Goal: Communication & Community: Participate in discussion

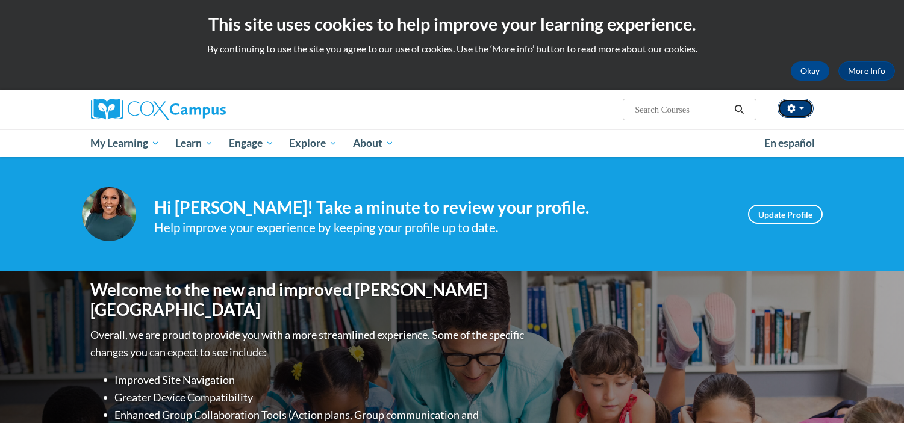
click at [794, 113] on button "button" at bounding box center [796, 108] width 36 height 19
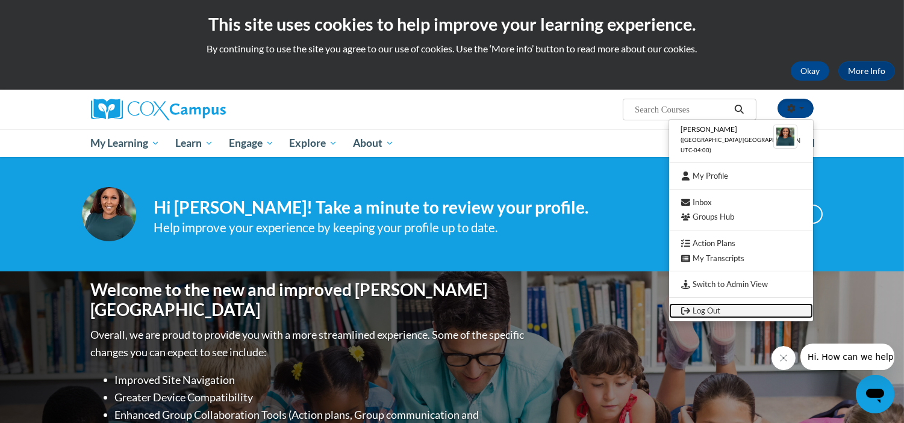
click at [744, 309] on link "Log Out" at bounding box center [741, 311] width 144 height 15
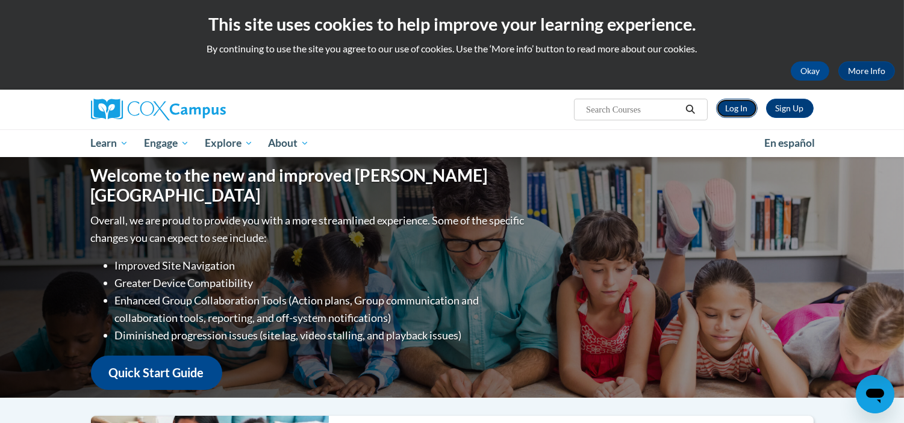
click at [726, 102] on link "Log In" at bounding box center [737, 108] width 42 height 19
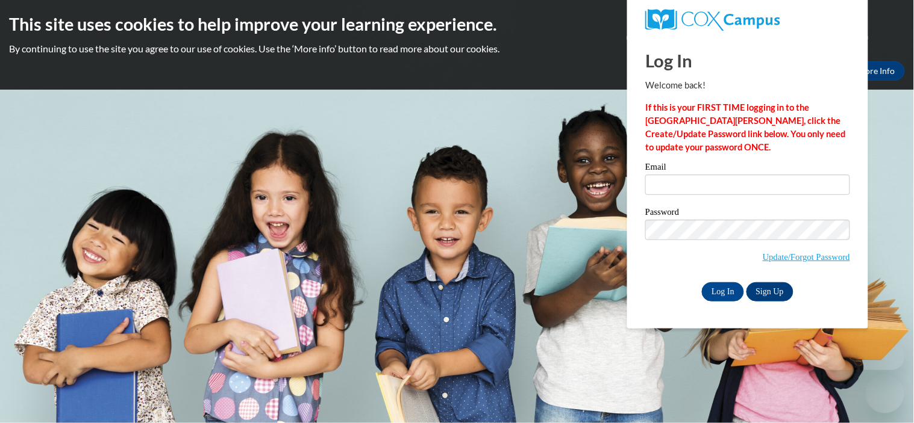
type input "[EMAIL_ADDRESS][DOMAIN_NAME]"
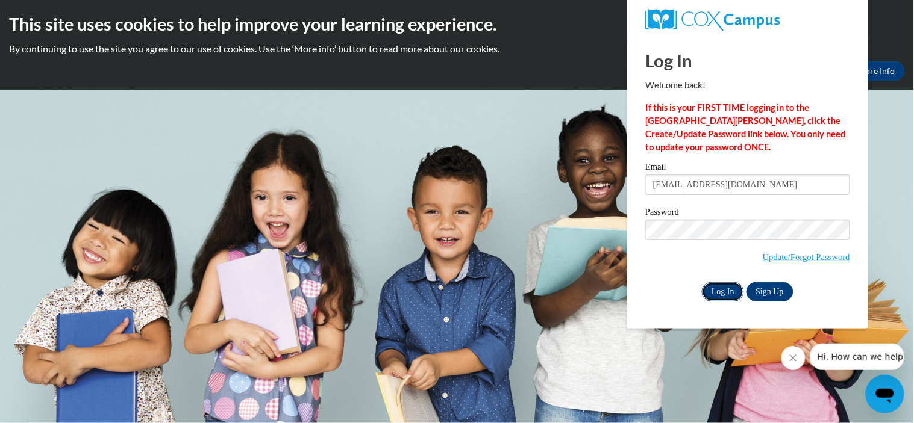
click at [728, 290] on input "Log In" at bounding box center [723, 291] width 42 height 19
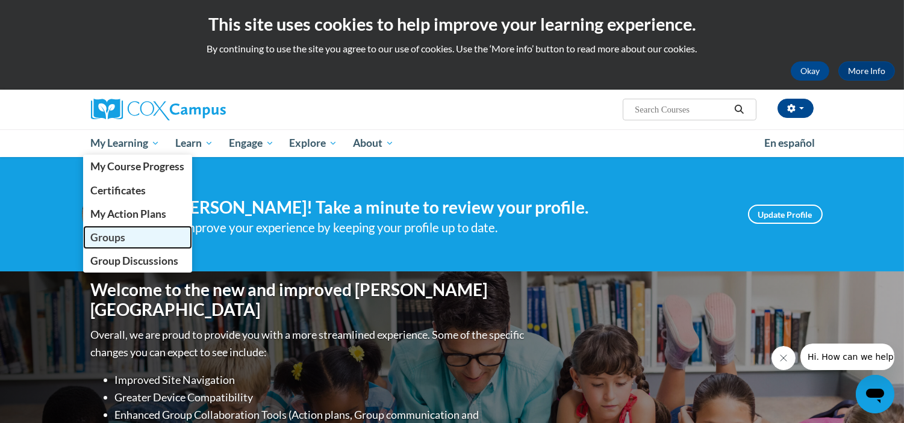
click at [121, 237] on span "Groups" at bounding box center [107, 237] width 35 height 13
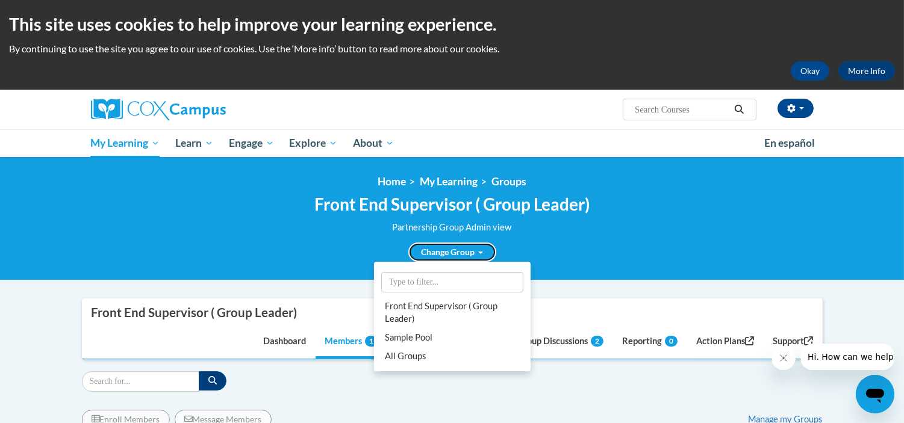
click at [464, 249] on link "Change Group" at bounding box center [452, 252] width 88 height 19
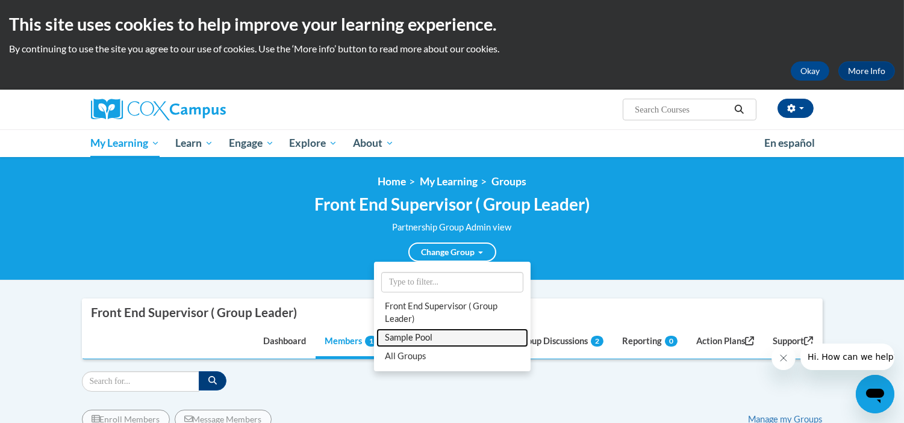
click at [419, 332] on link "Sample Pool" at bounding box center [452, 338] width 152 height 19
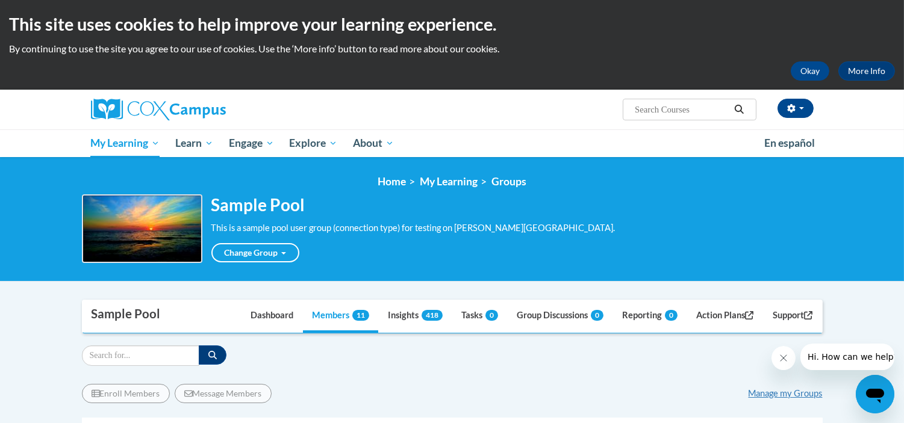
click at [771, 179] on ol "Home My Learning Groups" at bounding box center [452, 181] width 741 height 13
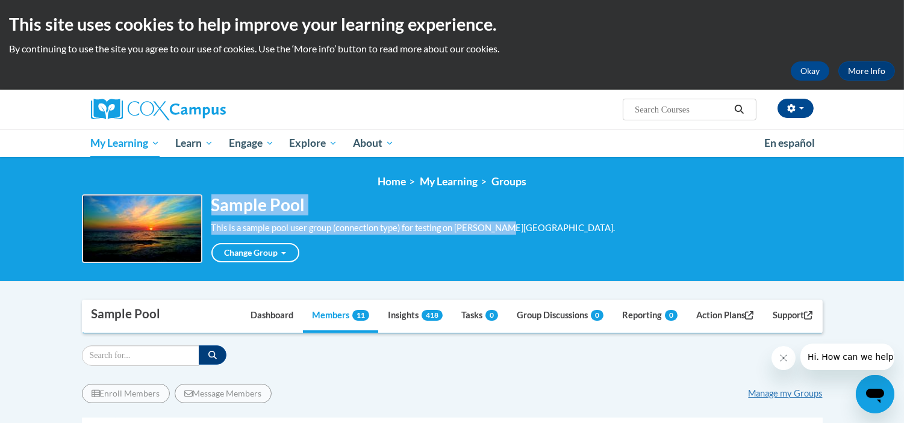
drag, startPoint x: 214, startPoint y: 205, endPoint x: 575, endPoint y: 231, distance: 362.3
click at [575, 231] on div "Sample Pool This is a sample pool user group (connection type) for testing on C…" at bounding box center [452, 229] width 741 height 69
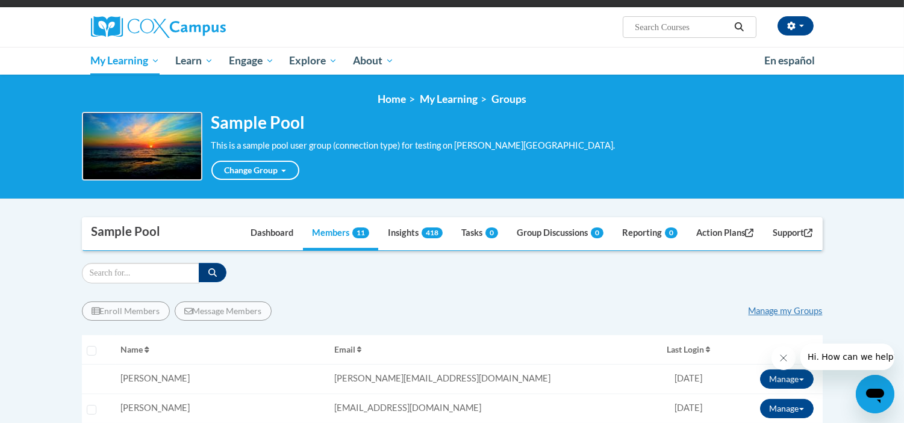
scroll to position [267, 0]
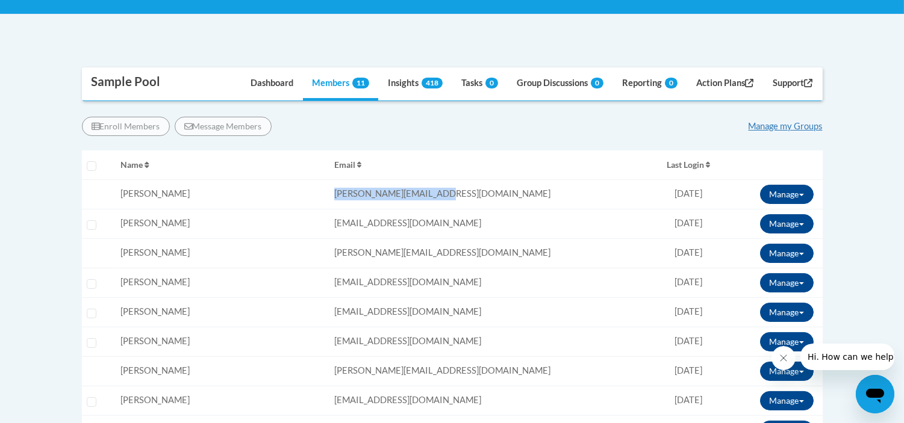
drag, startPoint x: 279, startPoint y: 190, endPoint x: 458, endPoint y: 194, distance: 179.5
click at [458, 194] on tr "User is not a member and cannot be enrolled Name: Cynthia Benachia Email: cynth…" at bounding box center [452, 194] width 741 height 30
click at [458, 194] on td "Email: cynthia@thinkingcap.com" at bounding box center [490, 194] width 322 height 30
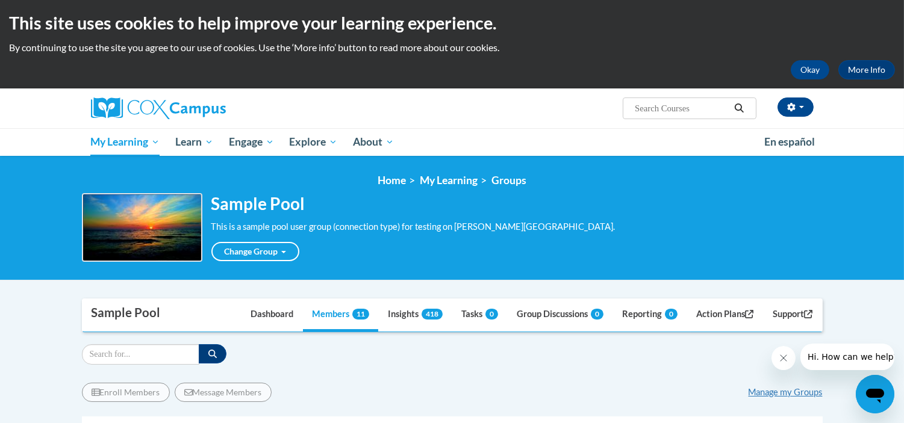
scroll to position [0, 0]
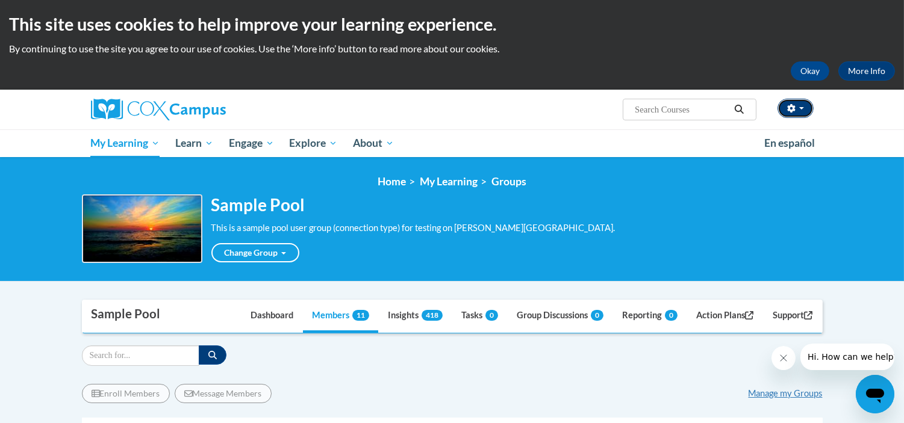
click at [799, 112] on button "button" at bounding box center [796, 108] width 36 height 19
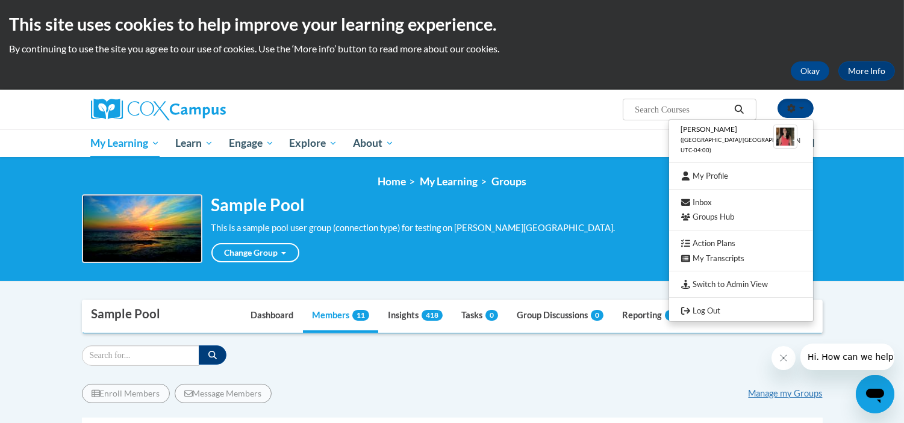
click at [432, 210] on h2 "Sample Pool" at bounding box center [391, 205] width 361 height 20
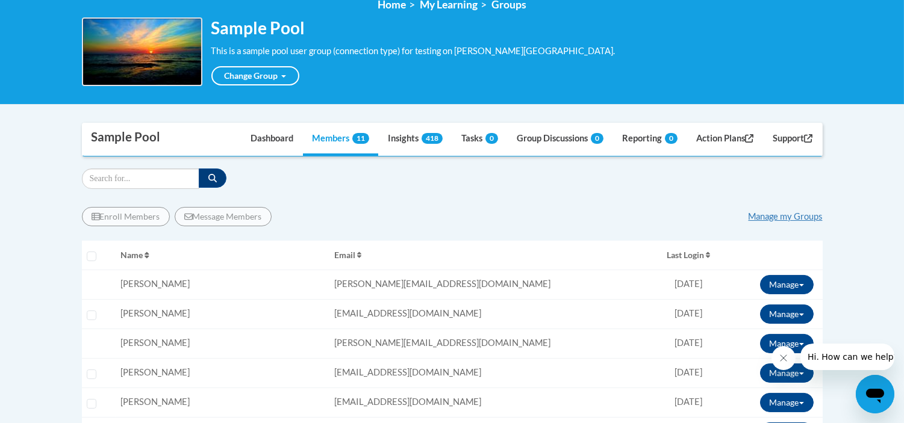
scroll to position [201, 0]
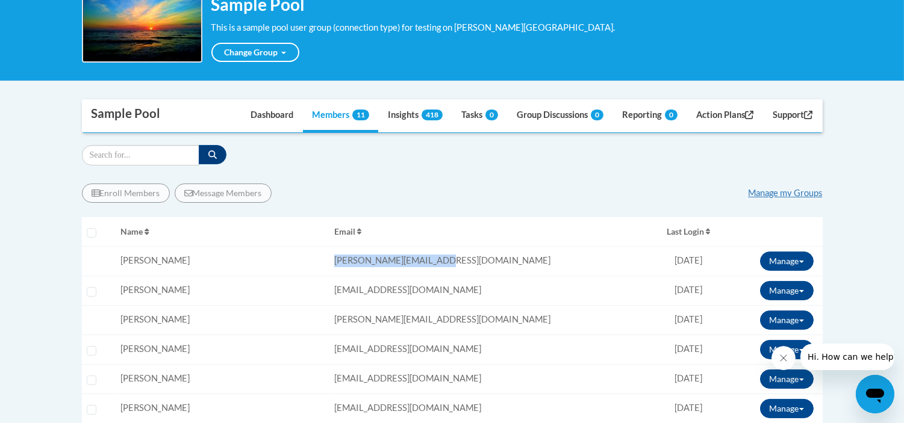
drag, startPoint x: 293, startPoint y: 260, endPoint x: 446, endPoint y: 260, distance: 153.0
click at [446, 260] on td "Email: cynthia@thinkingcap.com" at bounding box center [490, 261] width 322 height 30
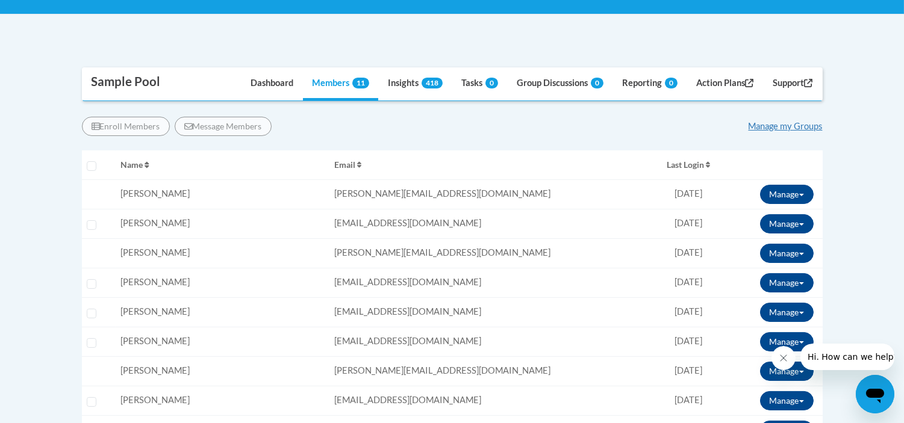
click at [89, 190] on td "User is not a member and cannot be enrolled" at bounding box center [99, 194] width 34 height 30
click at [89, 193] on td "User is not a member and cannot be enrolled" at bounding box center [99, 194] width 34 height 30
click at [90, 243] on td "User is not a member and cannot be enrolled" at bounding box center [99, 253] width 34 height 30
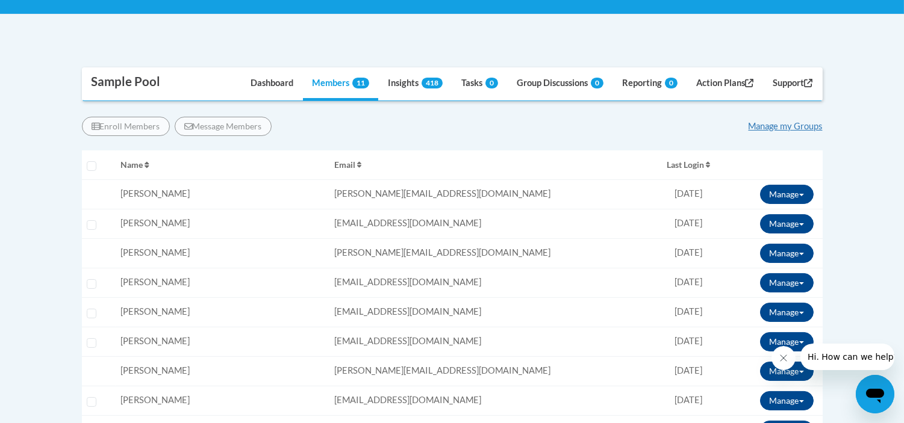
click at [90, 243] on td "User is not a member and cannot be enrolled" at bounding box center [99, 253] width 34 height 30
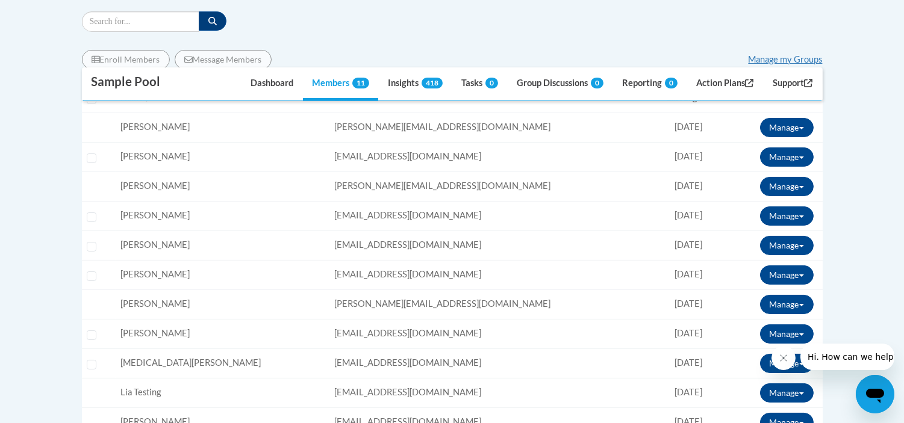
scroll to position [401, 0]
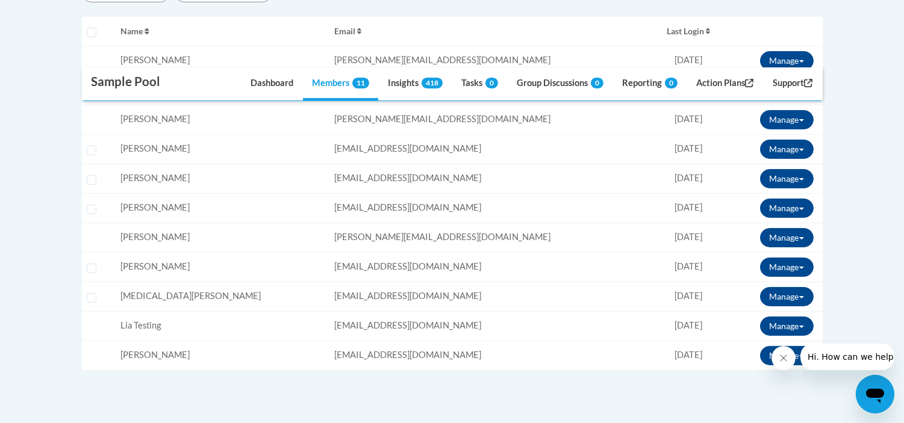
click at [98, 233] on td "User is not a member and cannot be enrolled" at bounding box center [99, 238] width 34 height 30
drag, startPoint x: 98, startPoint y: 233, endPoint x: 413, endPoint y: 238, distance: 314.4
click at [413, 238] on tr "User is not a member and cannot be enrolled Name: Sejal Patel Email: sejal@thin…" at bounding box center [452, 238] width 741 height 30
click at [413, 238] on td "Email: sejal@thinkingcap.com" at bounding box center [490, 238] width 322 height 30
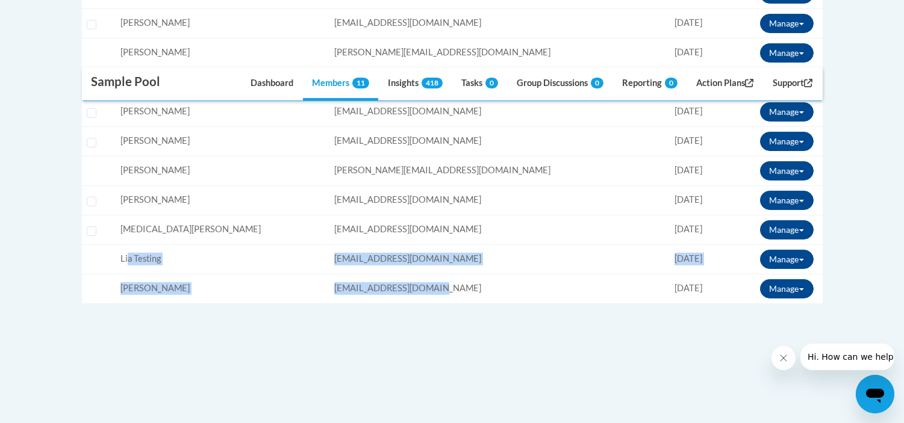
drag, startPoint x: 158, startPoint y: 263, endPoint x: 510, endPoint y: 285, distance: 352.4
click at [510, 285] on tbody "User is not a member and cannot be enrolled Name: Cynthia Benachia Email: cynth…" at bounding box center [452, 141] width 741 height 325
click at [510, 285] on td "Email: isobel@thinkingcap.com" at bounding box center [490, 289] width 322 height 30
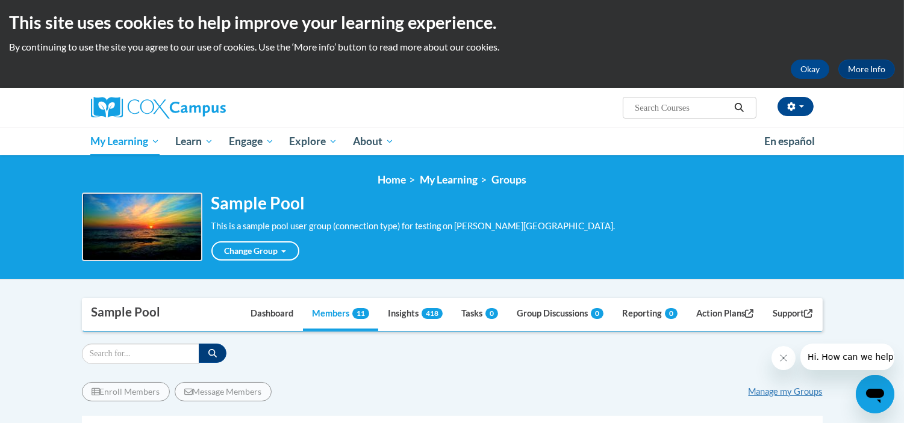
scroll to position [0, 0]
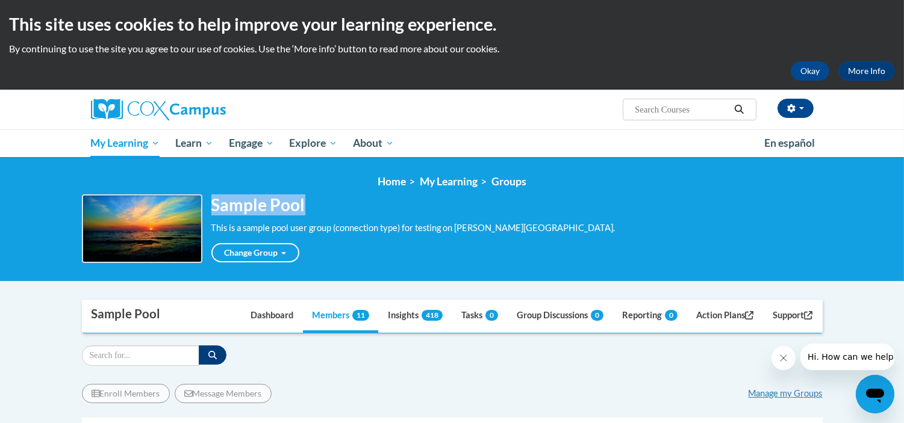
drag, startPoint x: 214, startPoint y: 205, endPoint x: 436, endPoint y: 208, distance: 222.3
click at [436, 208] on h2 "Sample Pool" at bounding box center [391, 205] width 361 height 20
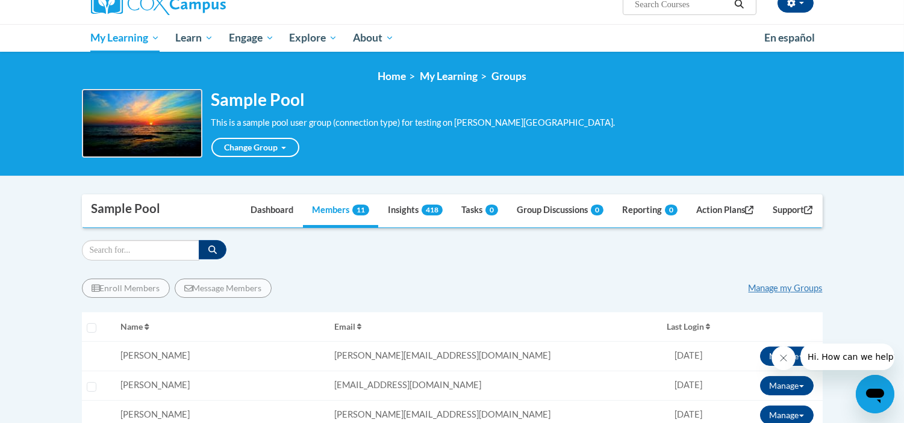
scroll to position [67, 0]
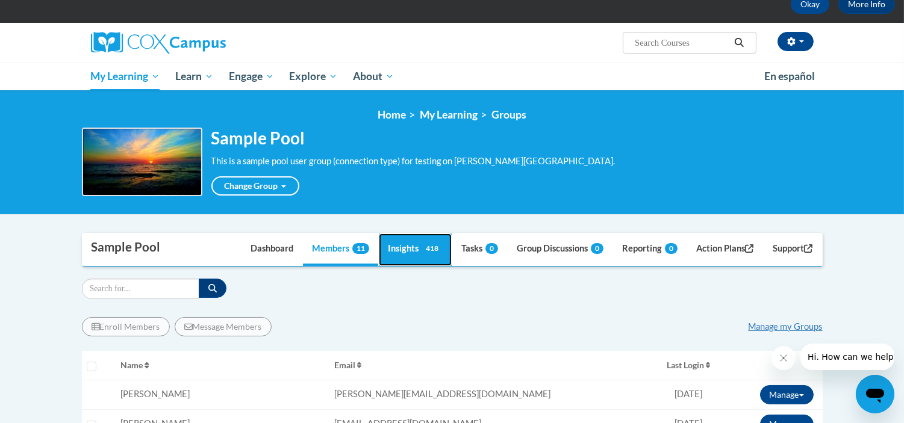
drag, startPoint x: 416, startPoint y: 245, endPoint x: 500, endPoint y: 231, distance: 85.4
click at [422, 245] on span "418" at bounding box center [432, 248] width 21 height 11
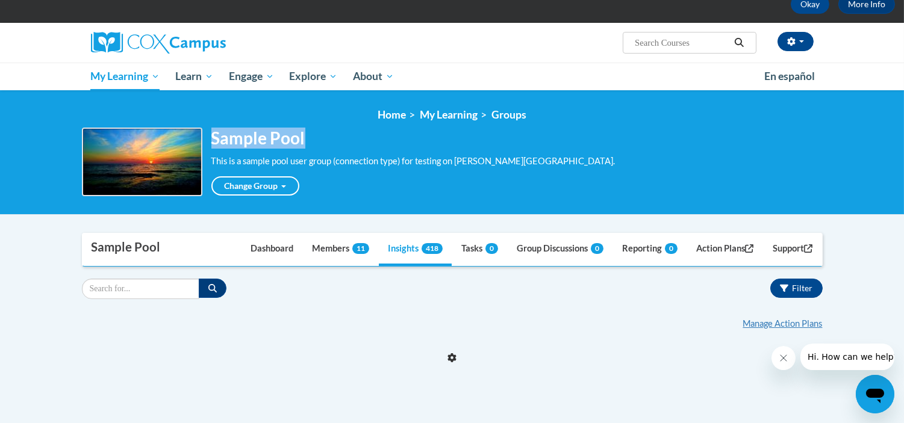
drag, startPoint x: 213, startPoint y: 135, endPoint x: 357, endPoint y: 134, distance: 144.5
click at [357, 134] on h2 "Sample Pool" at bounding box center [391, 138] width 361 height 20
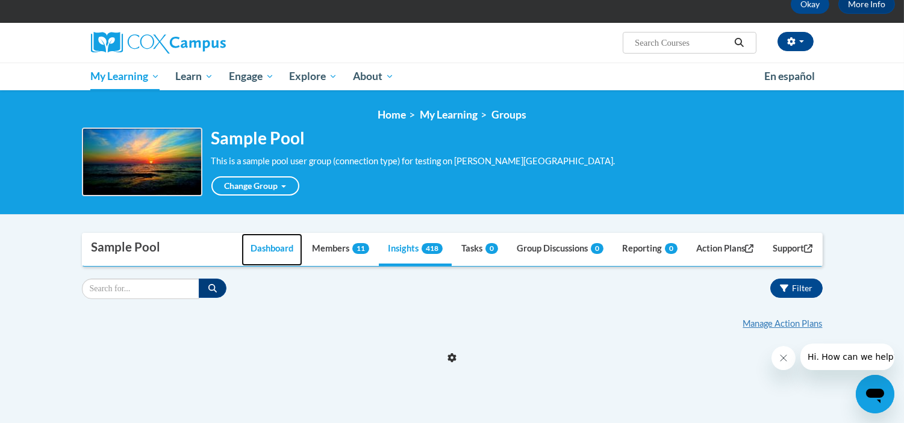
click at [277, 252] on link "Dashboard" at bounding box center [272, 250] width 61 height 33
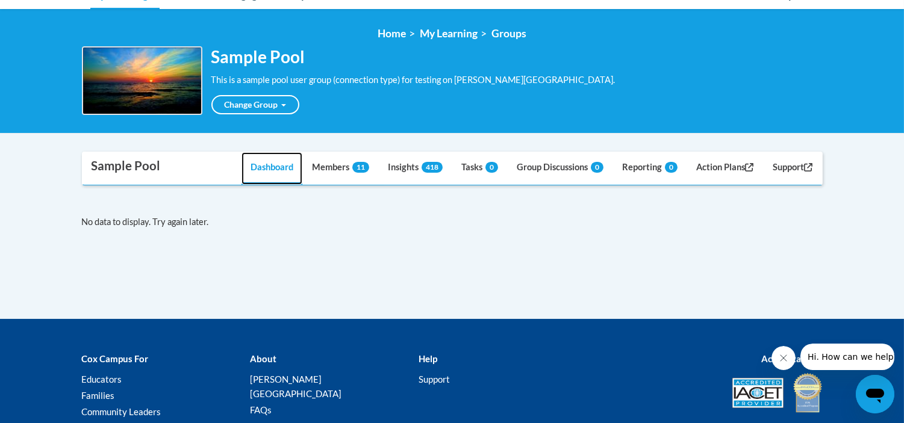
scroll to position [242, 0]
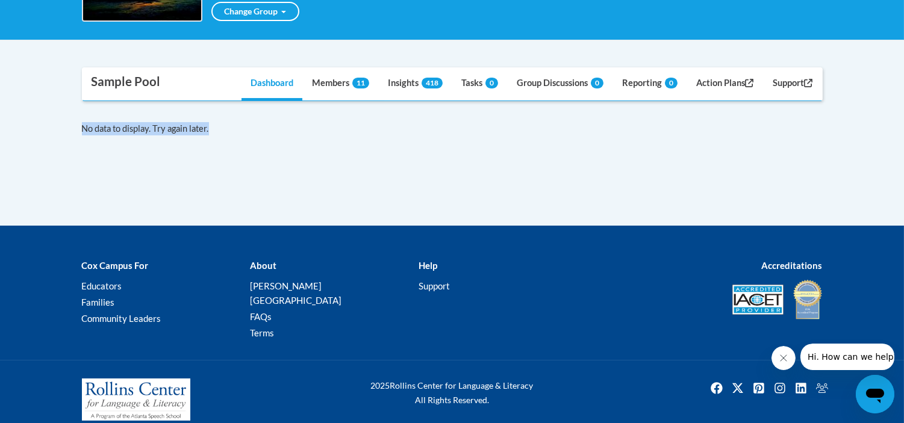
drag, startPoint x: 82, startPoint y: 128, endPoint x: 382, endPoint y: 130, distance: 300.5
click at [382, 130] on div "No data to display. Try again later." at bounding box center [452, 128] width 741 height 13
drag, startPoint x: 134, startPoint y: 122, endPoint x: 311, endPoint y: 122, distance: 176.5
click at [311, 122] on div "No data to display. Try again later." at bounding box center [452, 128] width 741 height 13
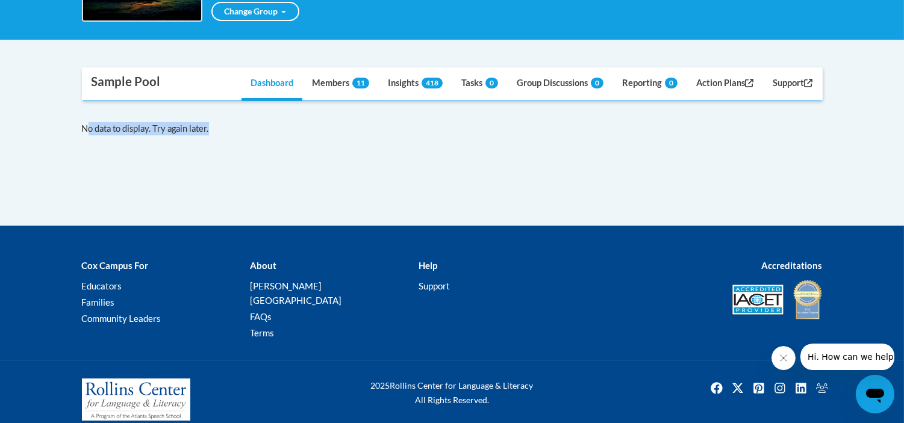
click at [311, 122] on div "No data to display. Try again later." at bounding box center [452, 128] width 741 height 13
click at [343, 76] on link "Members 11" at bounding box center [340, 84] width 75 height 33
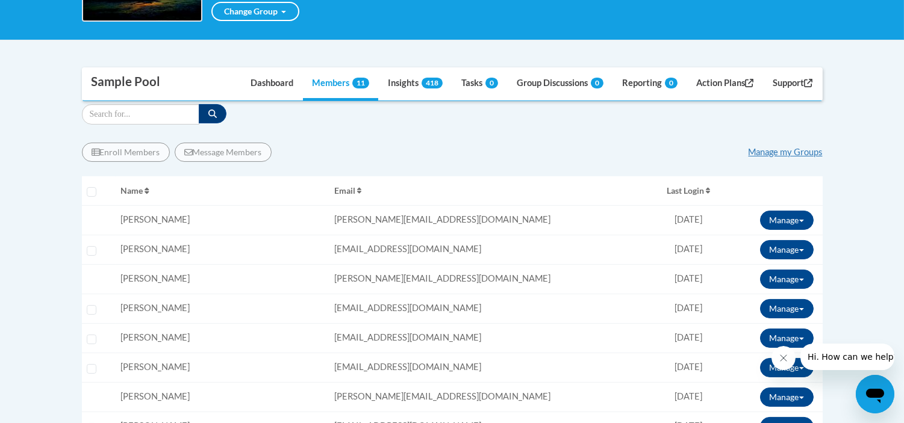
click at [892, 140] on body "This site uses cookies to help improve your learning experience. By continuing …" at bounding box center [452, 342] width 904 height 1168
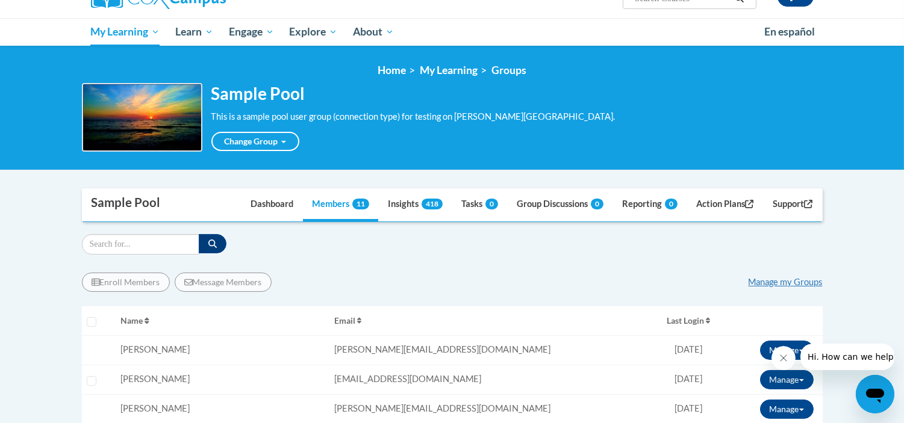
scroll to position [107, 0]
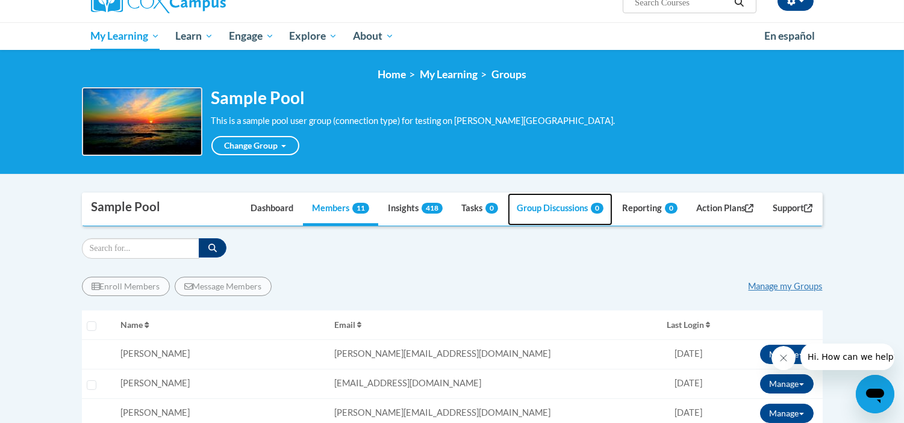
drag, startPoint x: 549, startPoint y: 202, endPoint x: 564, endPoint y: 197, distance: 15.8
click at [549, 202] on link "Group Discussions 0" at bounding box center [560, 209] width 105 height 33
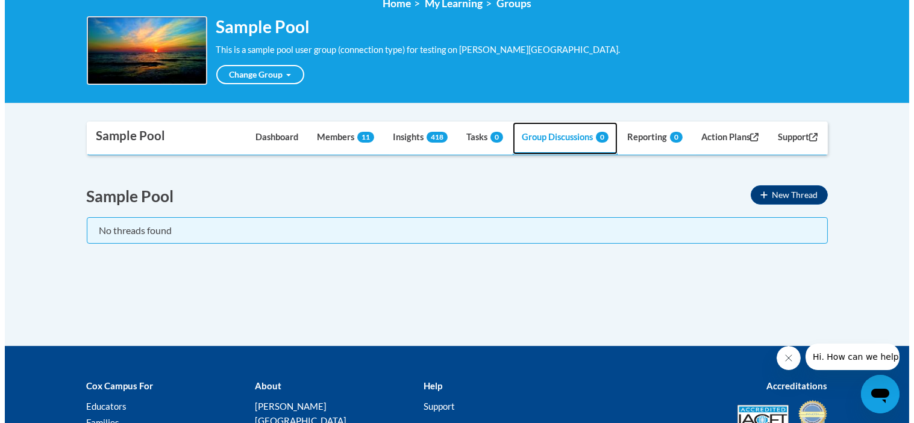
scroll to position [242, 0]
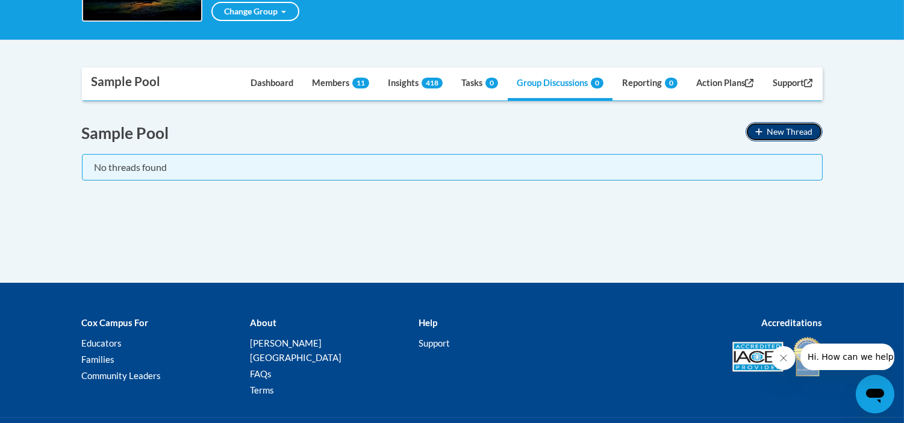
click at [793, 128] on span "New Thread" at bounding box center [790, 131] width 46 height 10
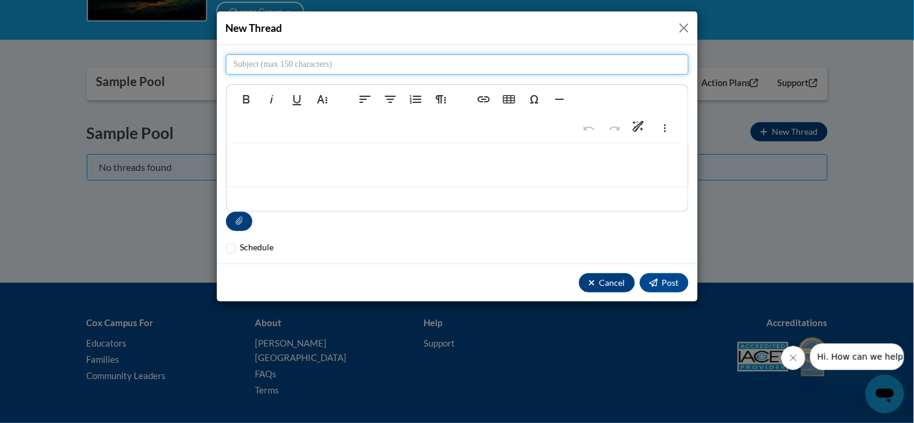
click at [335, 62] on input "text" at bounding box center [457, 64] width 463 height 20
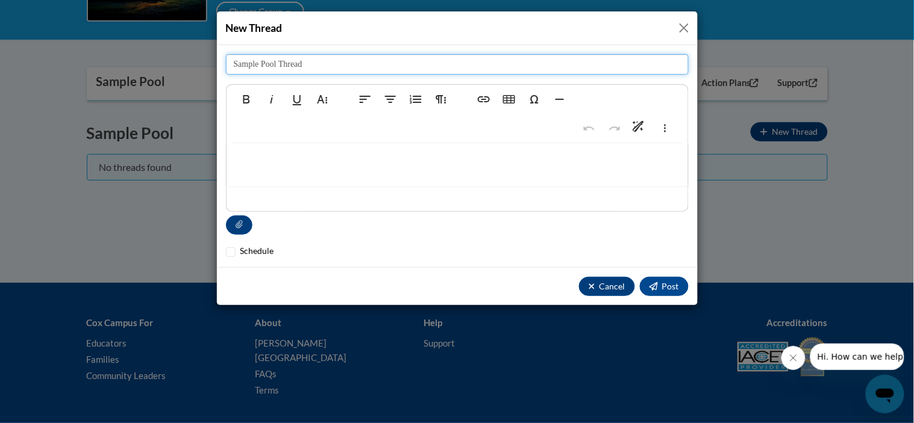
type input "Sample Pool Thread"
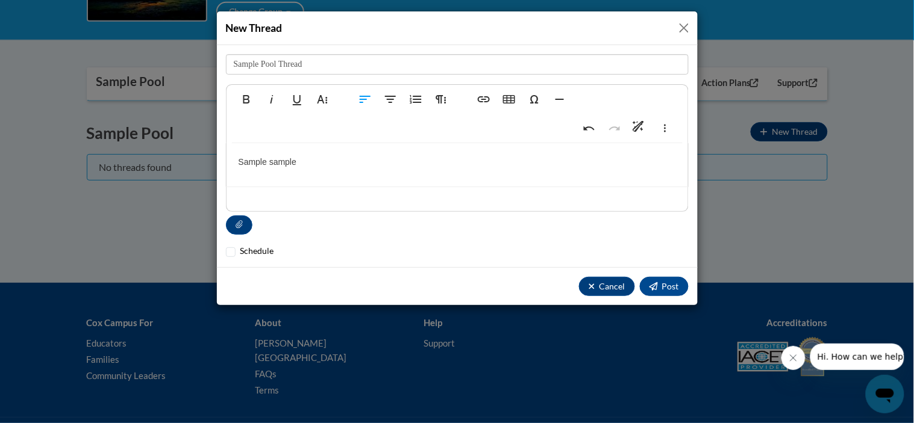
type textarea "<p>Sample sample</p>"
click at [666, 284] on span "Post" at bounding box center [670, 286] width 17 height 10
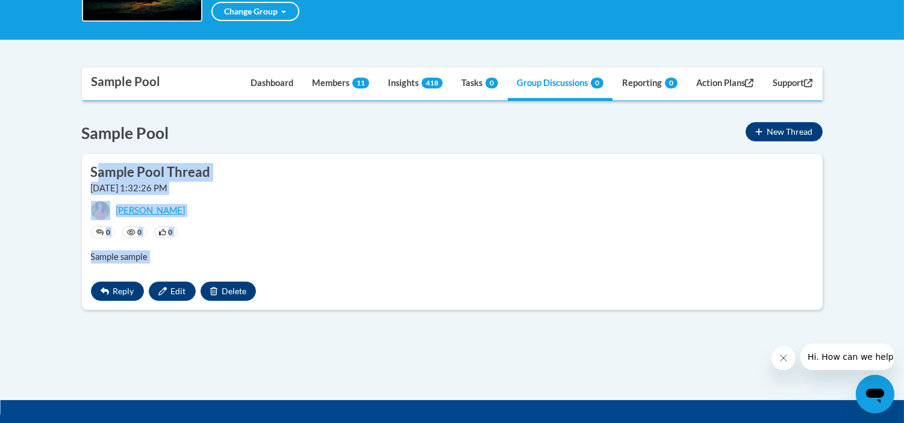
drag, startPoint x: 290, startPoint y: 170, endPoint x: 555, endPoint y: 273, distance: 284.0
click at [555, 273] on div "Sample Pool Thread 8/19/2025, 1:32:26 PM Lia Mastrella 0 0 0" at bounding box center [452, 232] width 741 height 156
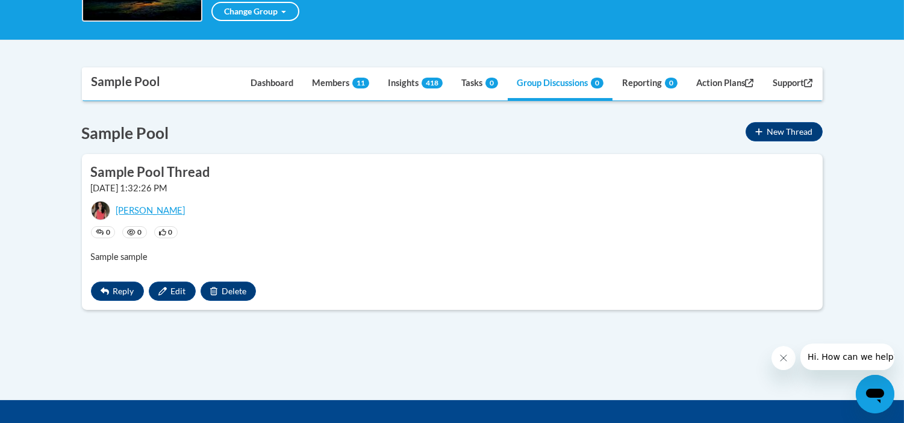
click at [408, 125] on div "Sample Pool New Thread" at bounding box center [452, 133] width 741 height 22
click at [308, 86] on link "Members 11" at bounding box center [340, 84] width 75 height 33
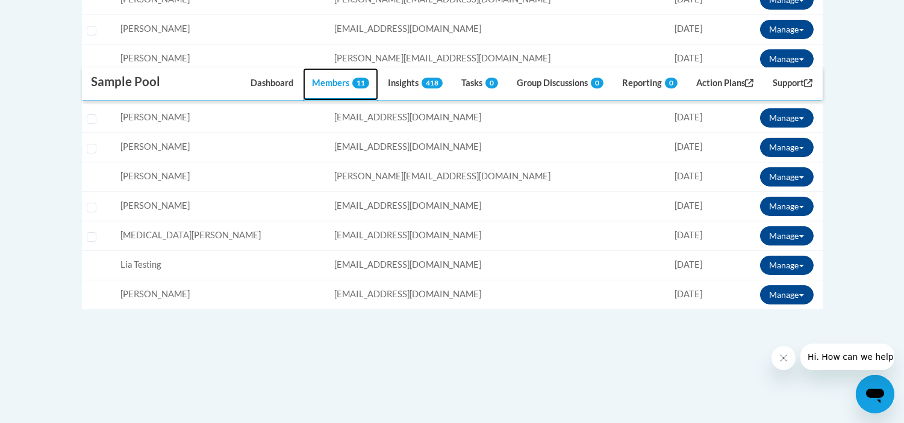
scroll to position [61, 0]
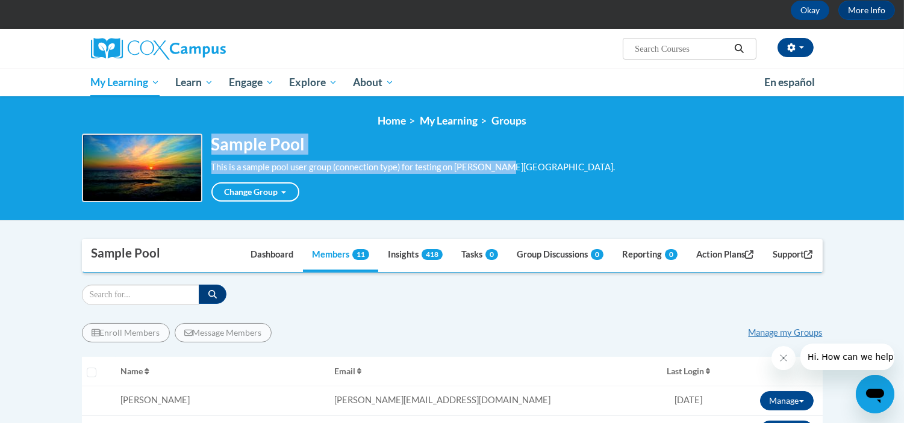
drag, startPoint x: 274, startPoint y: 142, endPoint x: 616, endPoint y: 163, distance: 342.7
click at [616, 163] on div "Sample Pool This is a sample pool user group (connection type) for testing on C…" at bounding box center [452, 168] width 741 height 69
drag, startPoint x: 220, startPoint y: 167, endPoint x: 564, endPoint y: 170, distance: 343.3
click at [564, 170] on div "Sample Pool This is a sample pool user group (connection type) for testing on C…" at bounding box center [452, 168] width 741 height 69
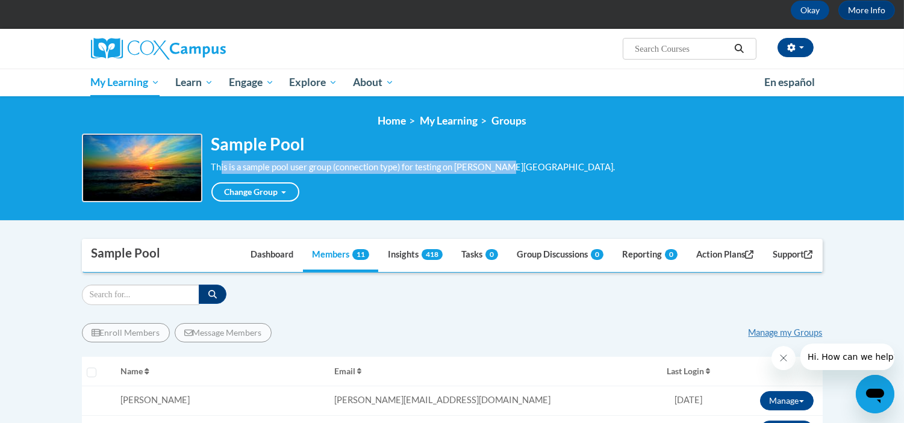
click at [564, 170] on div "Sample Pool This is a sample pool user group (connection type) for testing on C…" at bounding box center [452, 168] width 741 height 69
drag, startPoint x: 215, startPoint y: 143, endPoint x: 577, endPoint y: 170, distance: 363.0
click at [577, 170] on div "Sample Pool This is a sample pool user group (connection type) for testing on C…" at bounding box center [452, 168] width 741 height 69
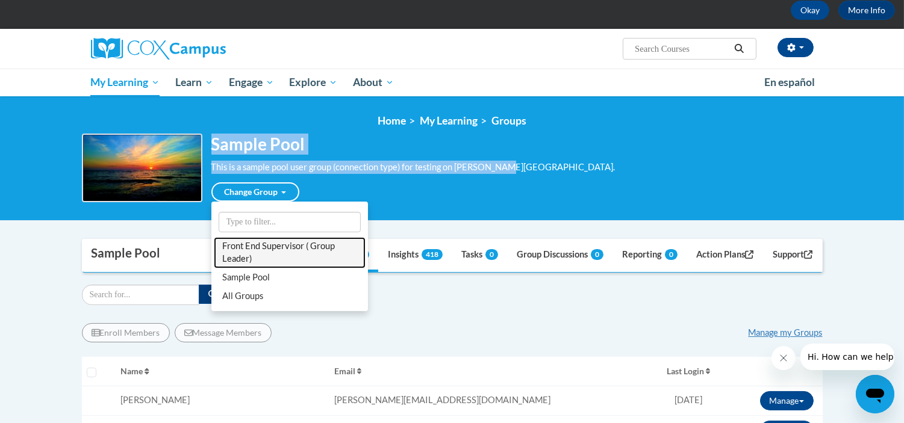
click at [265, 243] on link "Front End Supervisor ( Group Leader)" at bounding box center [290, 252] width 152 height 31
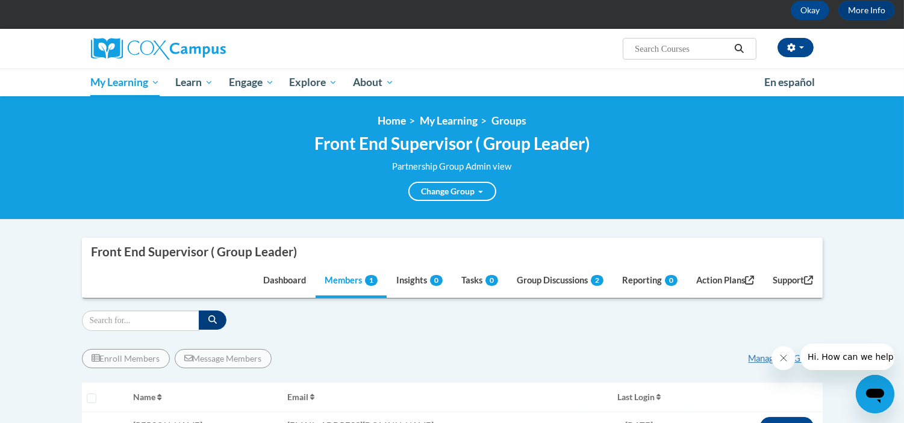
click at [609, 178] on div "Front End Supervisor ( Group Leader) Partnership Group Admin view Change Group …" at bounding box center [452, 167] width 741 height 67
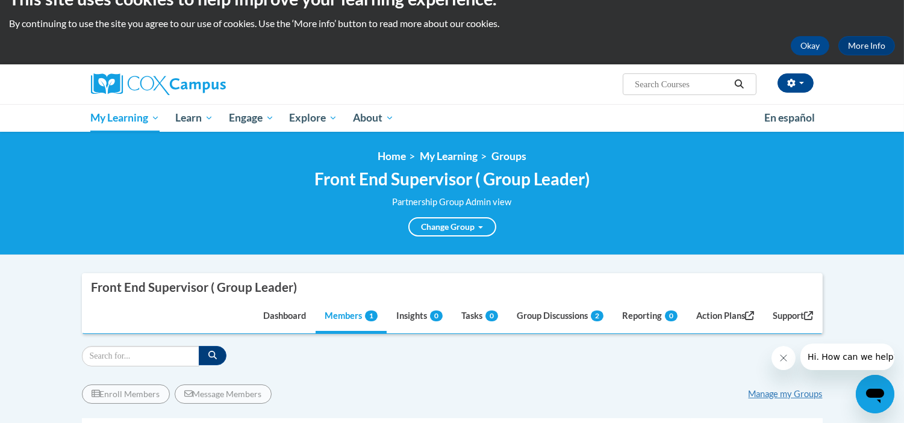
scroll to position [0, 0]
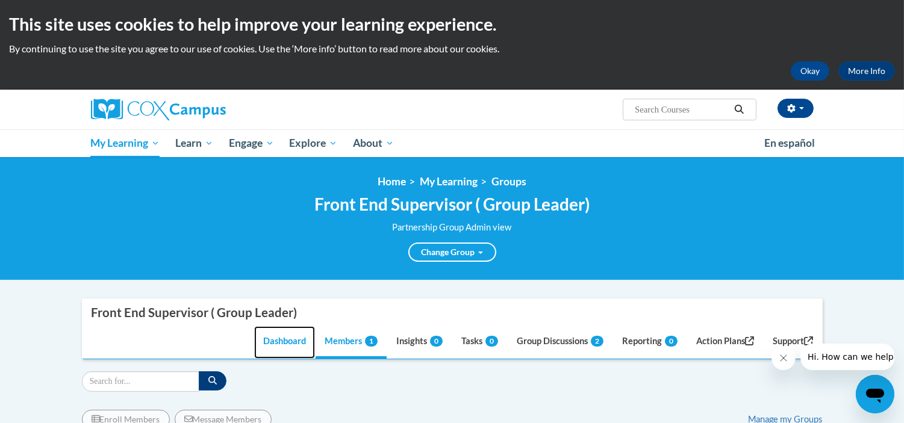
click at [266, 349] on link "Dashboard" at bounding box center [284, 342] width 61 height 33
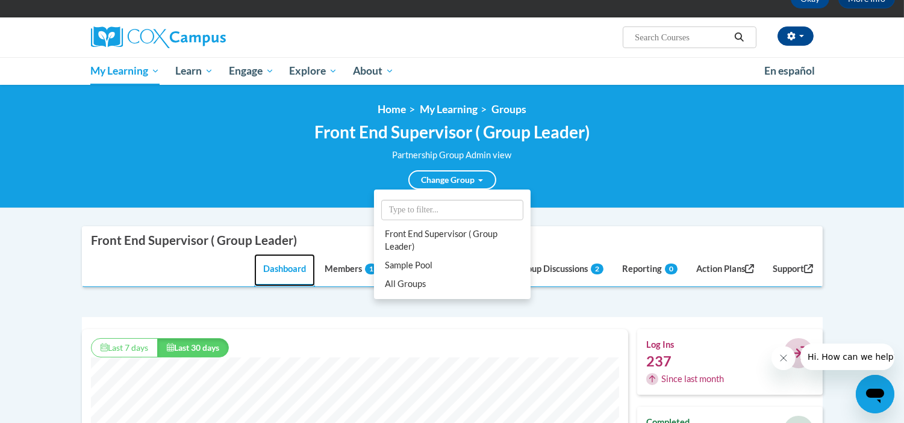
scroll to position [67, 0]
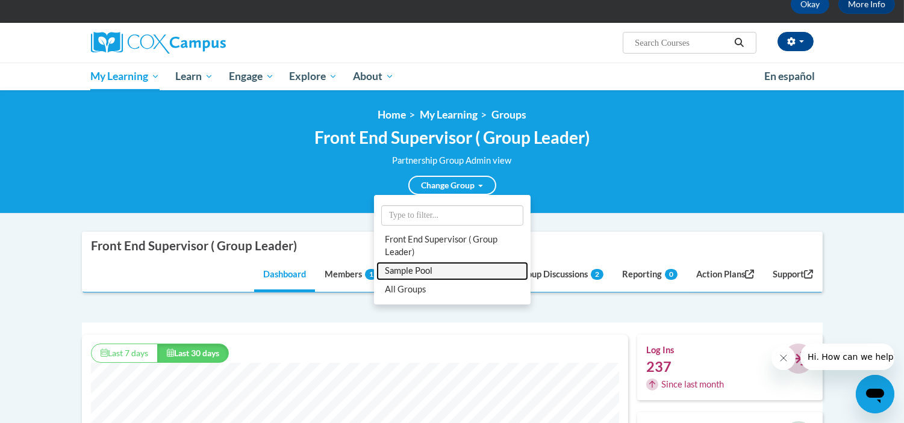
click at [430, 268] on link "Sample Pool" at bounding box center [452, 271] width 152 height 19
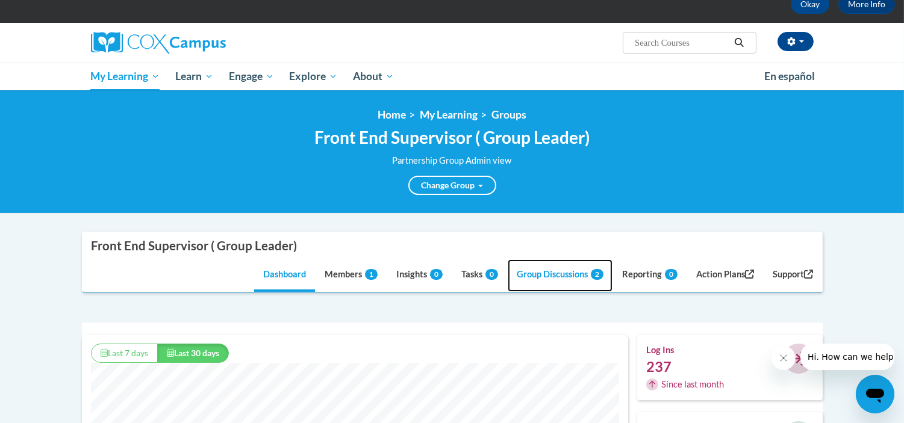
click at [565, 283] on link "Group Discussions 2" at bounding box center [560, 276] width 105 height 33
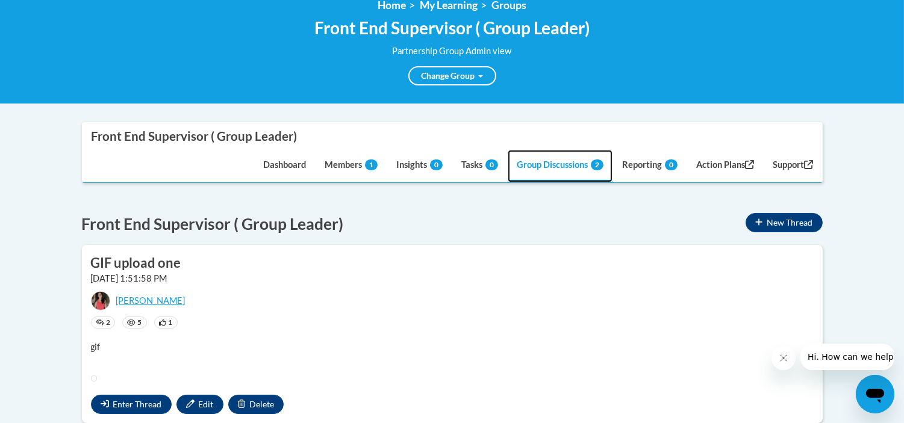
scroll to position [201, 0]
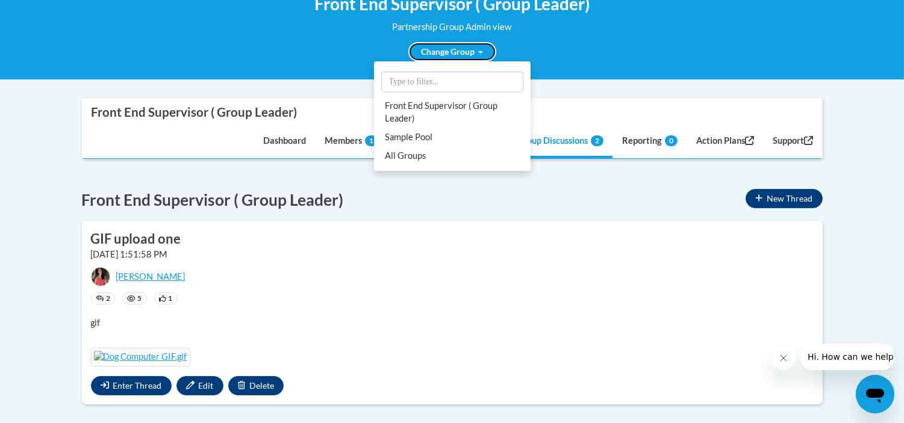
click at [457, 49] on link "Change Group" at bounding box center [452, 51] width 88 height 19
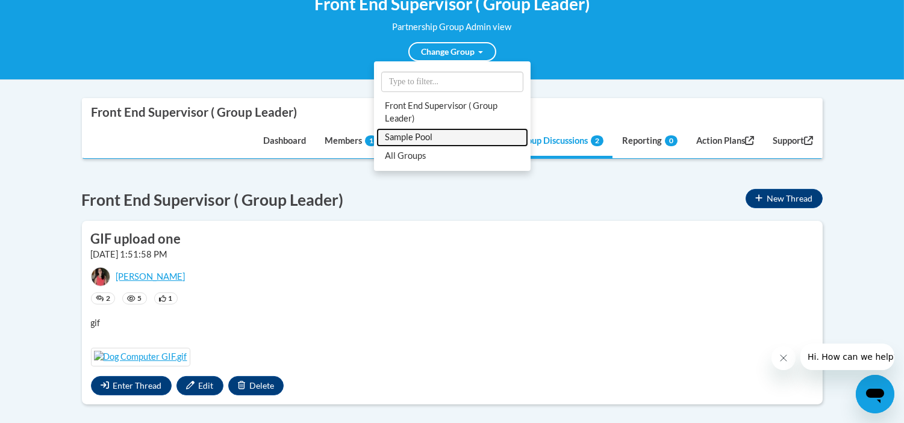
click at [419, 134] on link "Sample Pool" at bounding box center [452, 137] width 152 height 19
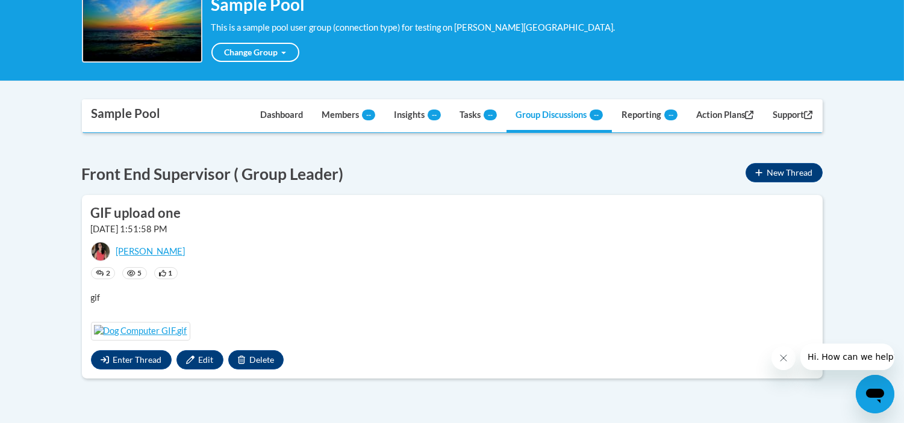
scroll to position [173, 0]
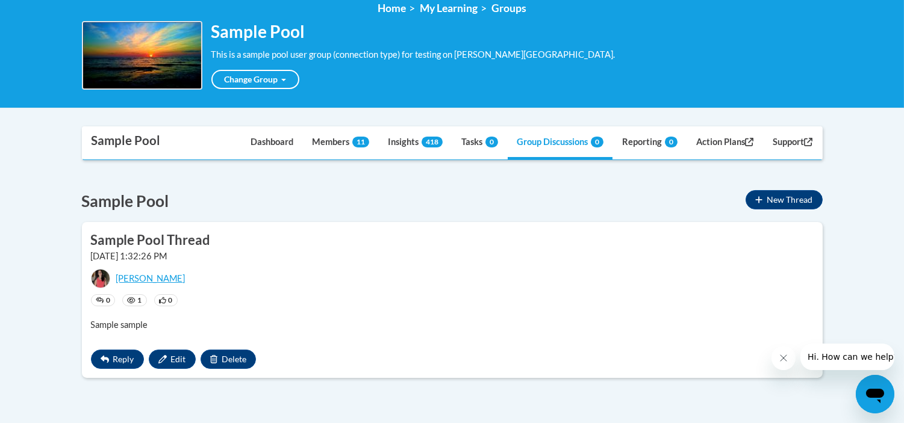
click at [387, 208] on div "Sample Pool New Thread" at bounding box center [452, 201] width 741 height 22
click at [567, 141] on link "Group Discussions 0" at bounding box center [560, 143] width 105 height 33
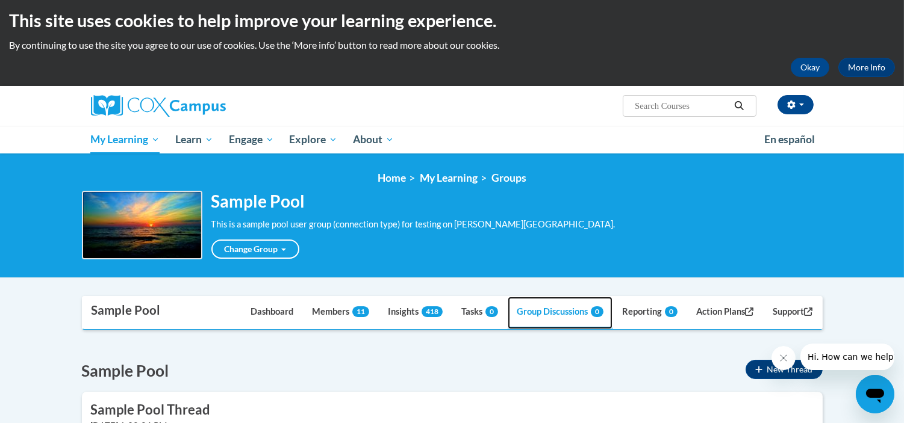
scroll to position [0, 0]
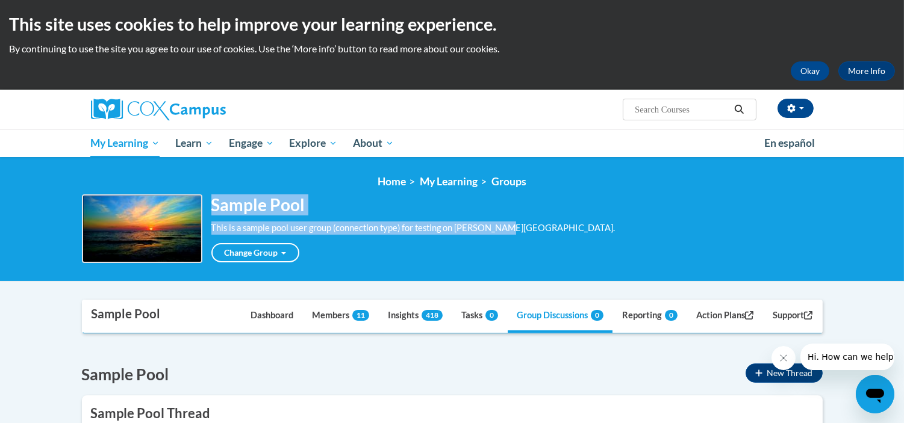
drag, startPoint x: 211, startPoint y: 204, endPoint x: 590, endPoint y: 220, distance: 379.2
click at [590, 220] on div "Sample Pool This is a sample pool user group (connection type) for testing on C…" at bounding box center [452, 229] width 741 height 69
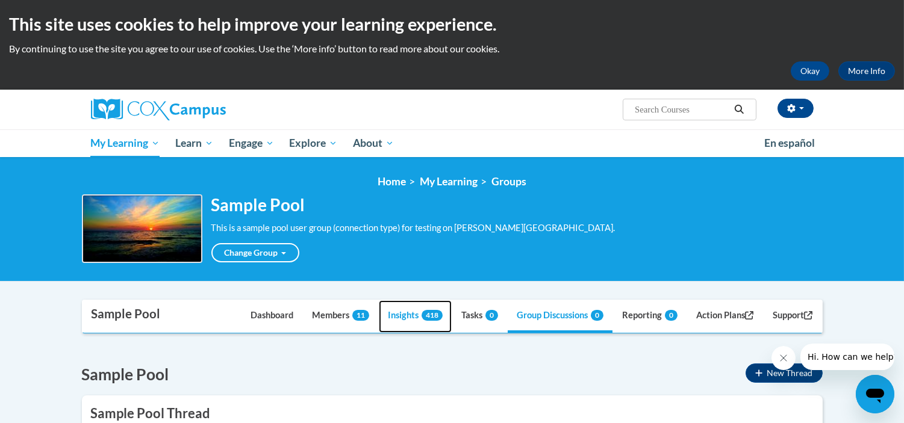
click at [413, 320] on link "Insights 418" at bounding box center [415, 317] width 73 height 33
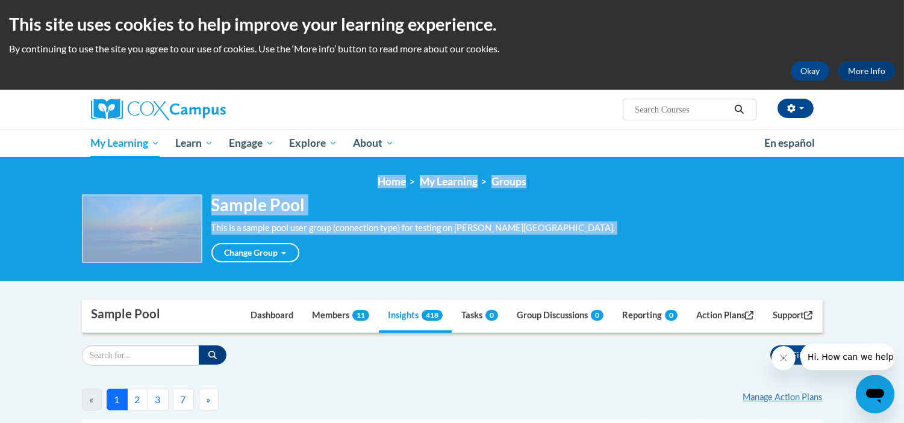
drag, startPoint x: 354, startPoint y: 181, endPoint x: 664, endPoint y: 263, distance: 320.8
click at [664, 263] on div "<en>My Learning</en><fr>New fr_My Learning</fr><it>New it_My Learning</it><de>N…" at bounding box center [452, 219] width 904 height 125
drag, startPoint x: 502, startPoint y: 255, endPoint x: 0, endPoint y: 179, distance: 507.3
click at [0, 179] on div "<en>My Learning</en><fr>New fr_My Learning</fr><it>New it_My Learning</it><de>N…" at bounding box center [452, 219] width 904 height 125
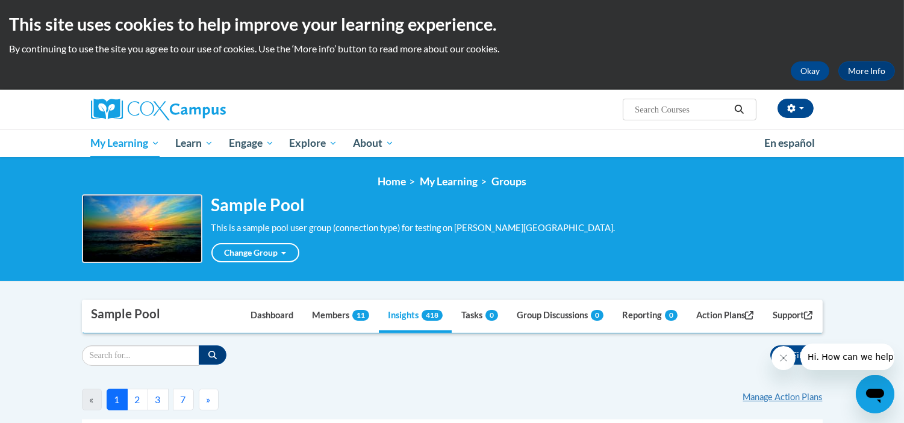
click at [42, 173] on div "<en>My Learning</en><fr>New fr_My Learning</fr><it>New it_My Learning</it><de>N…" at bounding box center [452, 219] width 904 height 125
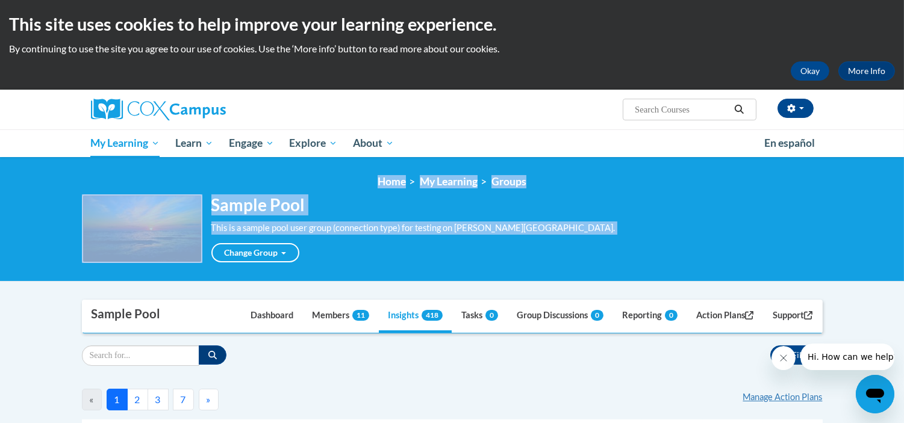
drag, startPoint x: 410, startPoint y: 173, endPoint x: 708, endPoint y: 259, distance: 310.3
click at [708, 259] on div "<en>My Learning</en><fr>New fr_My Learning</fr><it>New it_My Learning</it><de>N…" at bounding box center [452, 219] width 904 height 125
click at [708, 259] on div "Sample Pool This is a sample pool user group (connection type) for testing on C…" at bounding box center [452, 229] width 741 height 69
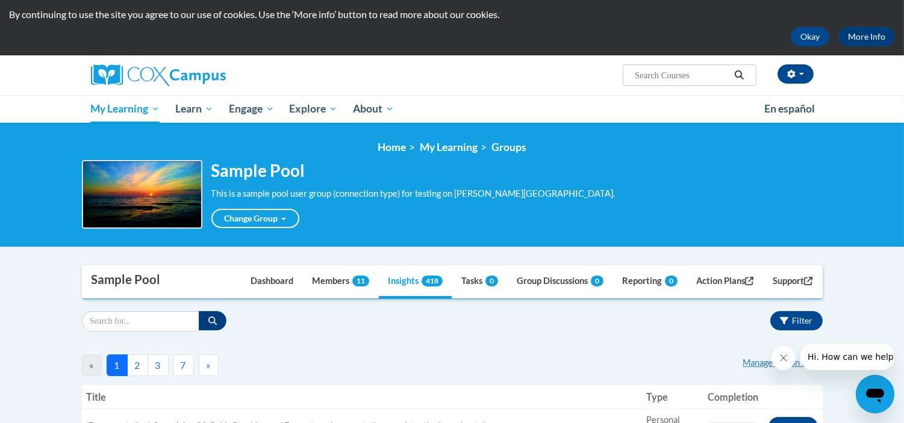
scroll to position [67, 0]
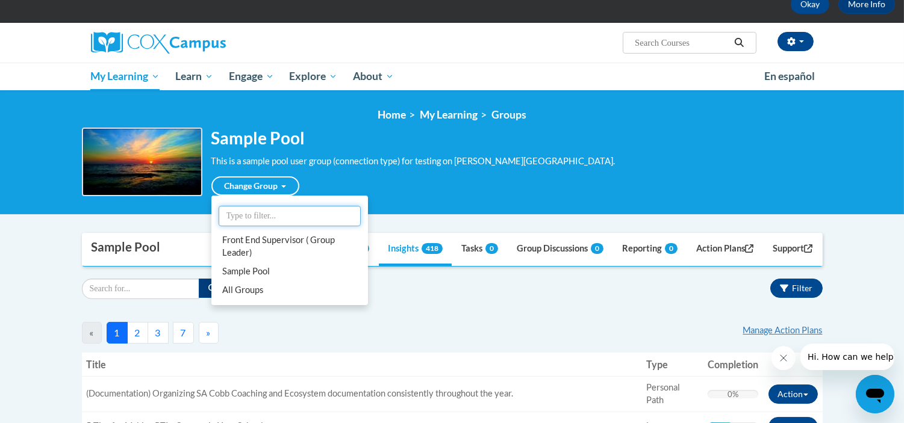
click at [265, 217] on input "text" at bounding box center [290, 216] width 142 height 20
click at [440, 182] on div "Change Group Front End Supervisor ( Group Leader) Sample Pool All Groups" at bounding box center [413, 182] width 404 height 28
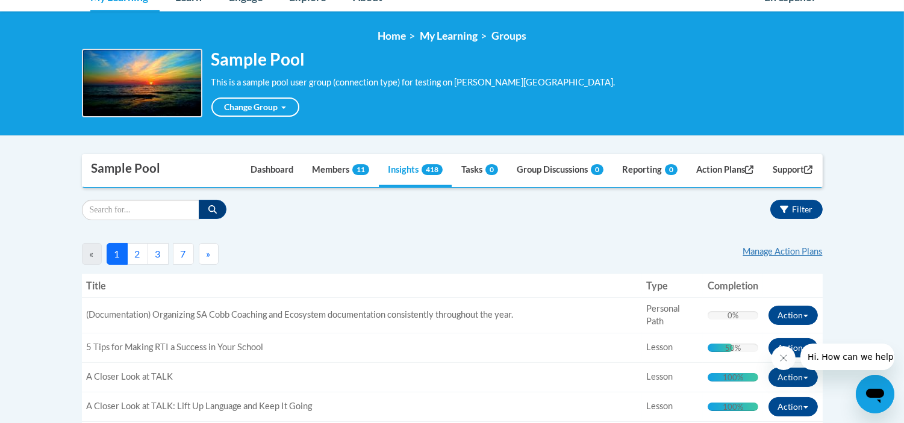
scroll to position [201, 0]
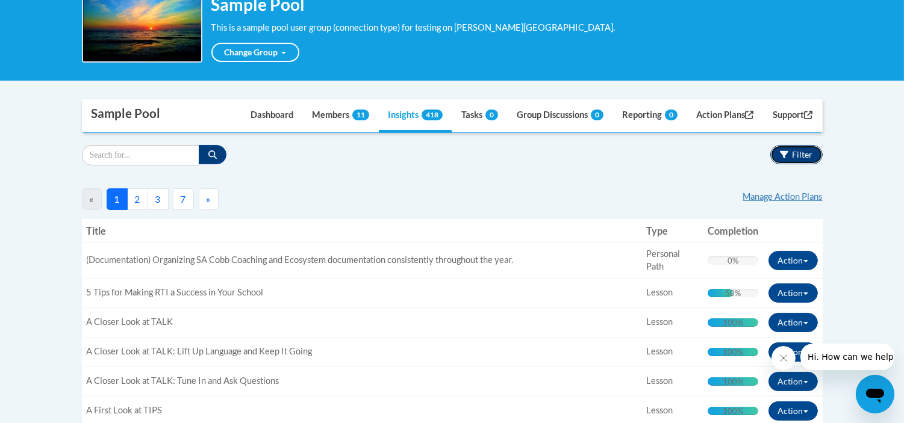
click at [799, 149] on span "Filter" at bounding box center [803, 154] width 20 height 10
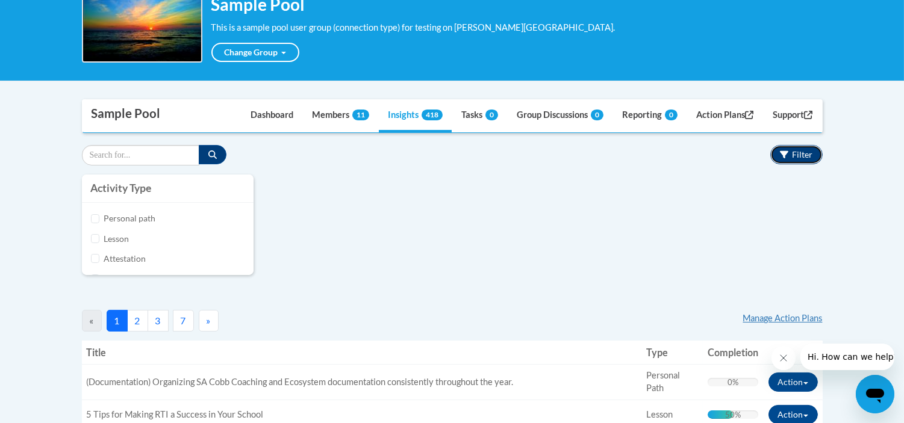
click at [799, 149] on span "Filter" at bounding box center [803, 154] width 20 height 10
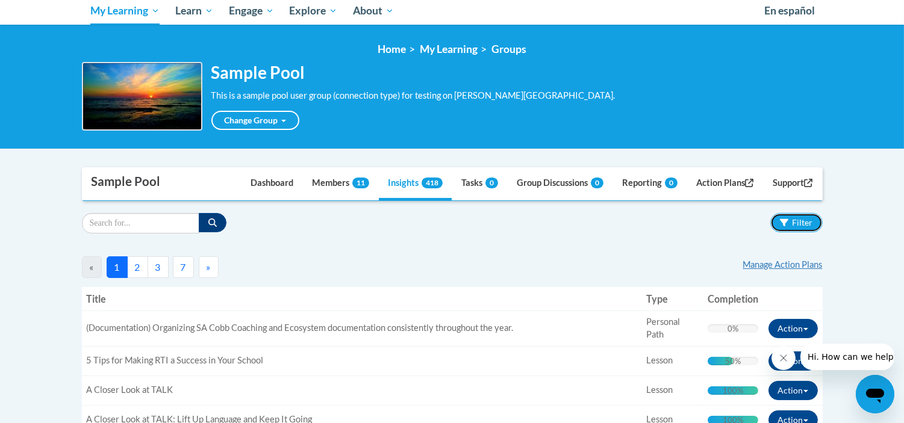
scroll to position [0, 0]
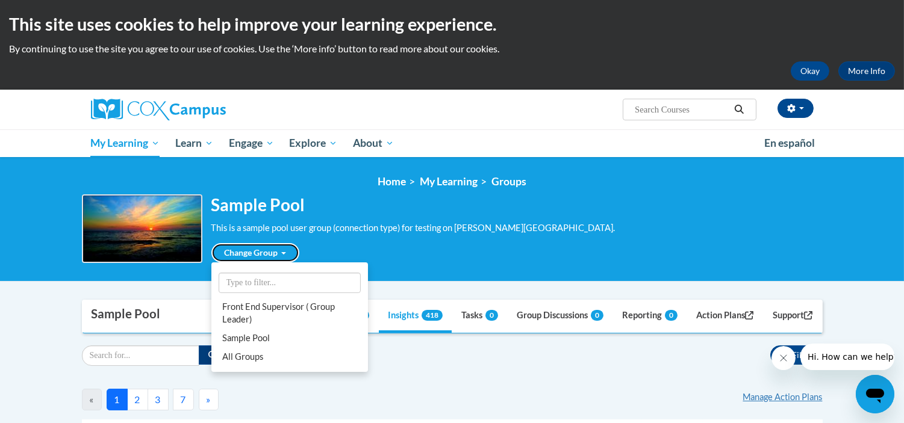
click at [269, 257] on link "Change Group" at bounding box center [255, 252] width 88 height 19
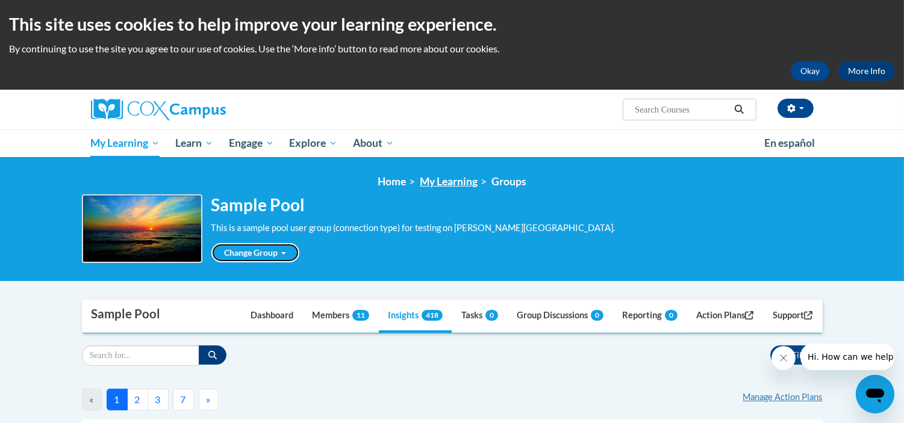
scroll to position [67, 0]
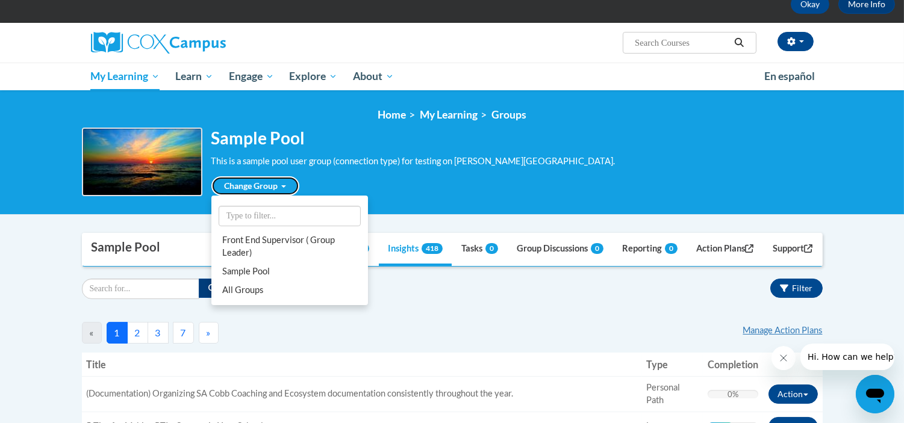
click at [291, 189] on link "Change Group" at bounding box center [255, 185] width 88 height 19
click at [267, 184] on link "Change Group" at bounding box center [255, 185] width 88 height 19
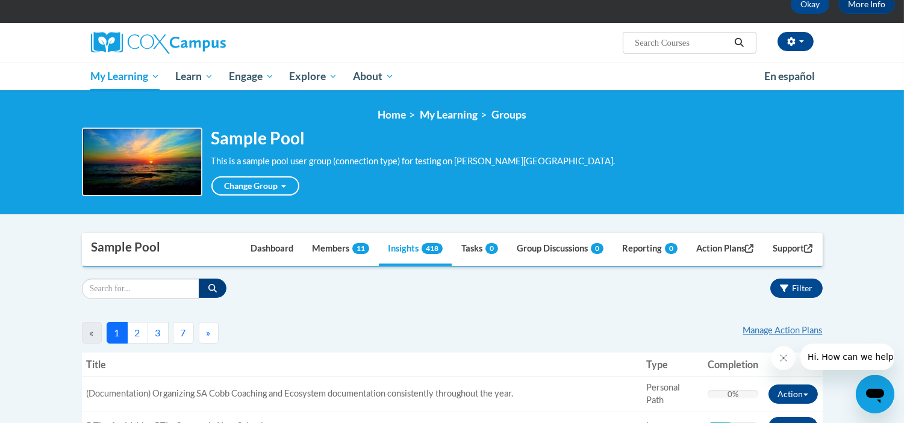
click at [525, 199] on div "<en>My Learning</en><fr>New fr_My Learning</fr><it>New it_My Learning</it><de>N…" at bounding box center [452, 152] width 904 height 125
drag, startPoint x: 223, startPoint y: 140, endPoint x: 350, endPoint y: 145, distance: 127.2
click at [350, 145] on h2 "Sample Pool" at bounding box center [391, 138] width 361 height 20
